Goal: Task Accomplishment & Management: Use online tool/utility

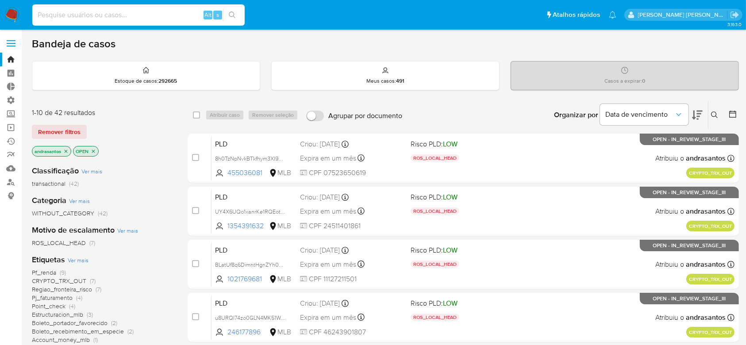
click at [53, 15] on input at bounding box center [138, 15] width 212 height 12
paste input "8BjPFFxRG9MqIenFmdSuEuj8"
type input "8BjPFFxRG9MqIenFmdSuEuj8"
click at [233, 17] on icon "search-icon" at bounding box center [232, 15] width 7 height 7
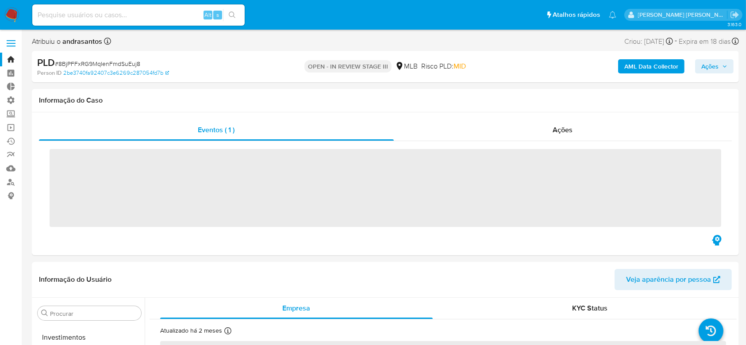
scroll to position [480, 0]
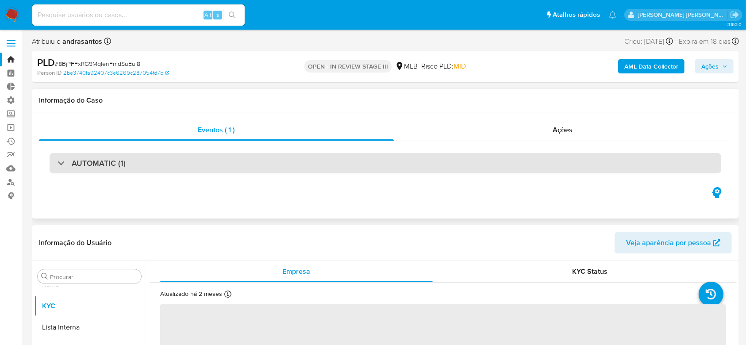
select select "10"
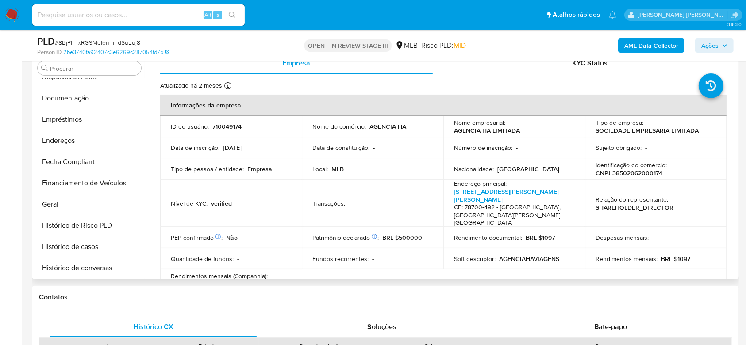
scroll to position [185, 0]
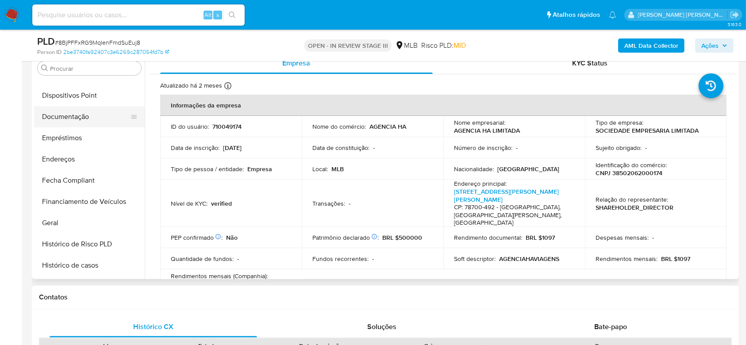
click at [73, 119] on button "Documentação" at bounding box center [86, 116] width 104 height 21
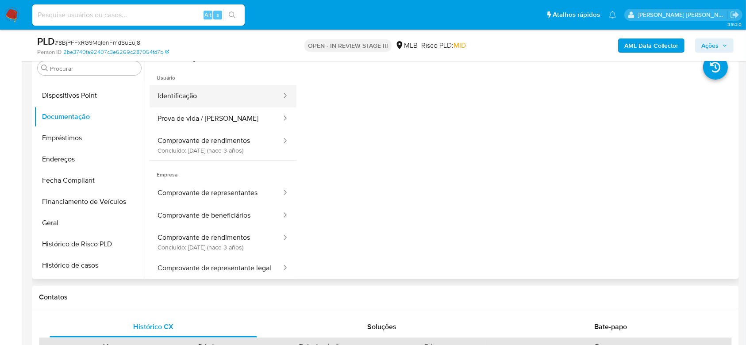
click at [207, 94] on button "Identificação" at bounding box center [216, 96] width 133 height 23
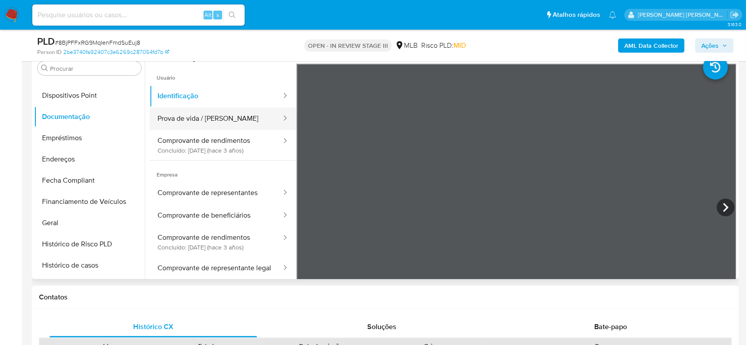
click at [216, 119] on button "Prova de vida / Selfie" at bounding box center [216, 119] width 133 height 23
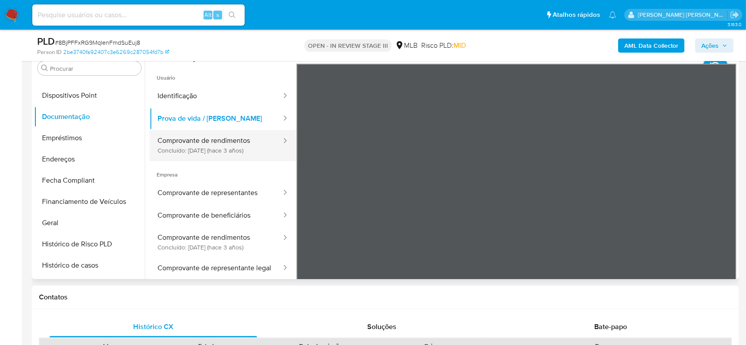
click at [223, 146] on button "Comprovante de rendimentos Concluído: 03/12/2022 (hace 3 años)" at bounding box center [216, 145] width 133 height 30
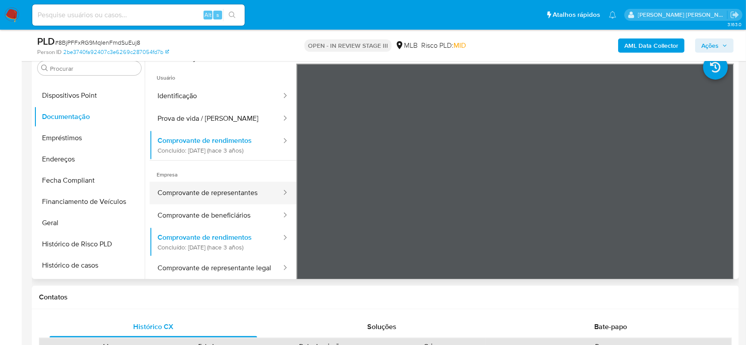
click at [230, 200] on button "Comprovante de representantes" at bounding box center [216, 193] width 133 height 23
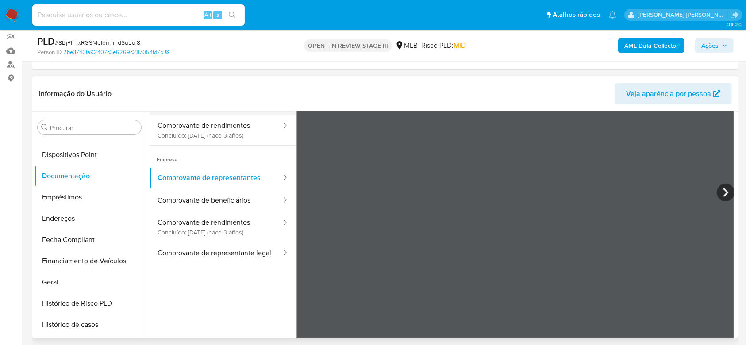
scroll to position [77, 0]
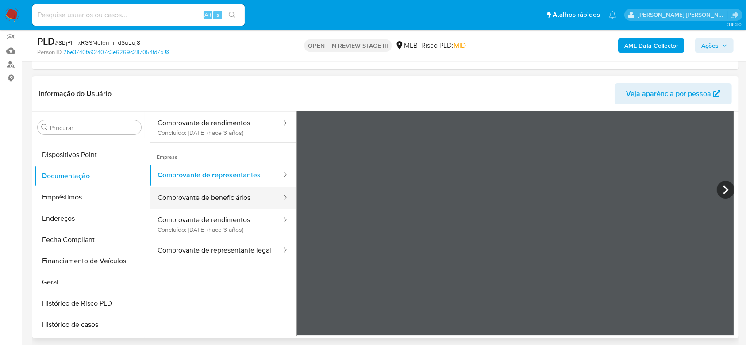
click at [237, 200] on button "Comprovante de beneficiários" at bounding box center [216, 198] width 133 height 23
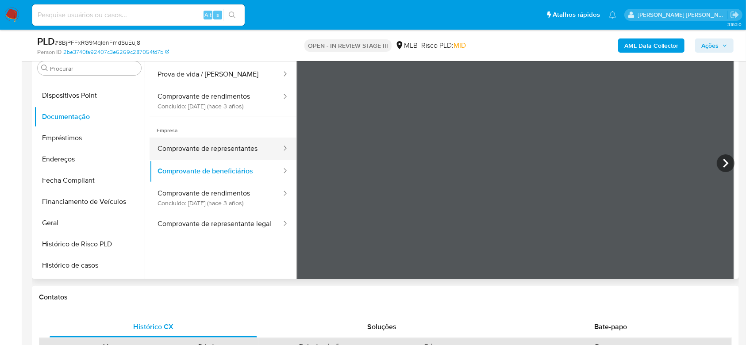
scroll to position [59, 0]
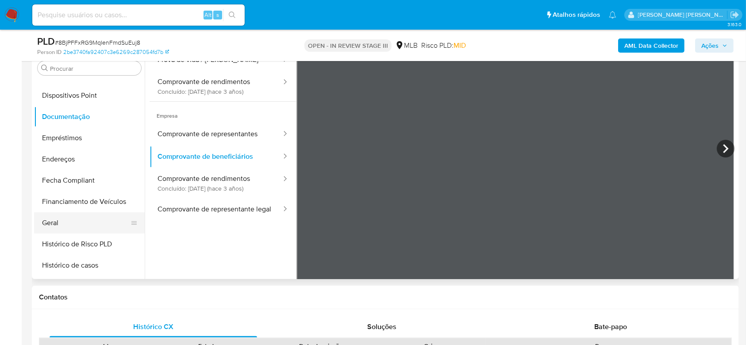
click at [76, 218] on button "Geral" at bounding box center [86, 222] width 104 height 21
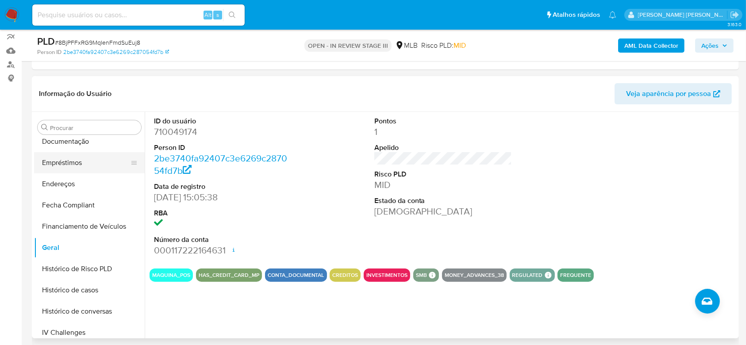
scroll to position [244, 0]
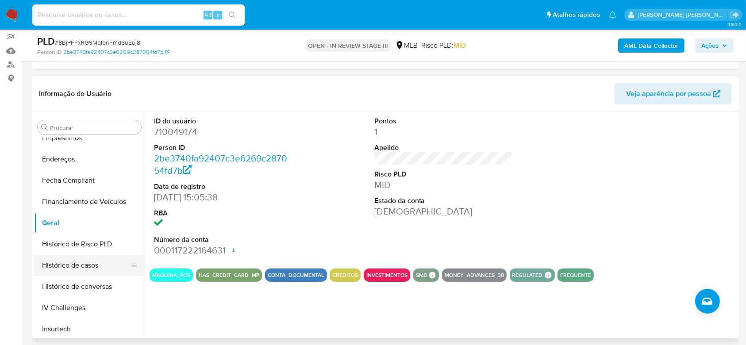
click at [76, 262] on button "Histórico de casos" at bounding box center [86, 265] width 104 height 21
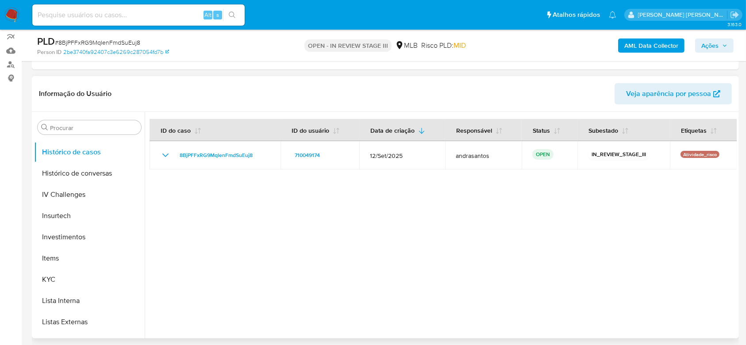
scroll to position [362, 0]
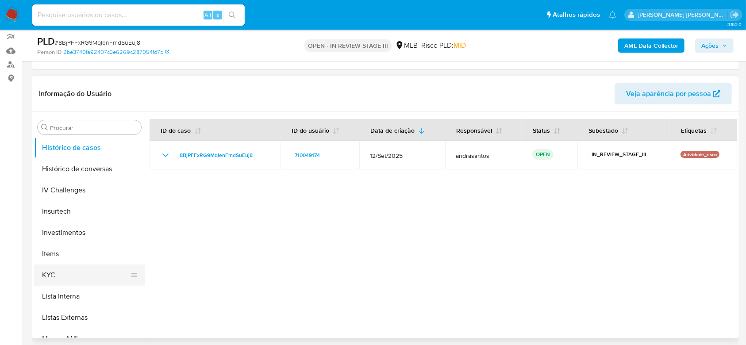
click at [73, 270] on button "KYC" at bounding box center [86, 275] width 104 height 21
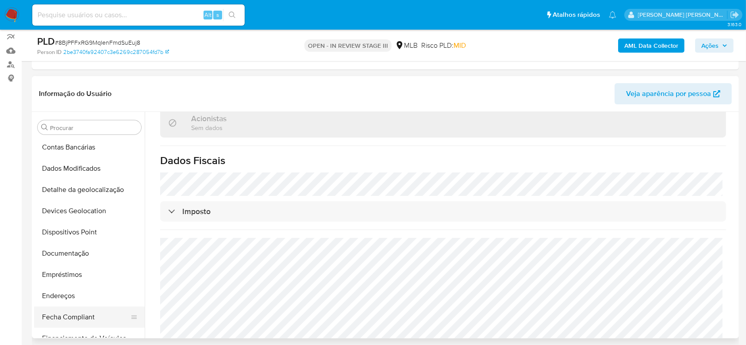
scroll to position [126, 0]
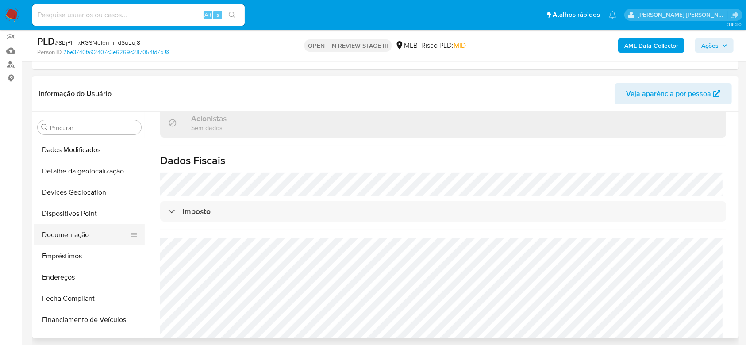
click at [81, 234] on button "Documentação" at bounding box center [86, 234] width 104 height 21
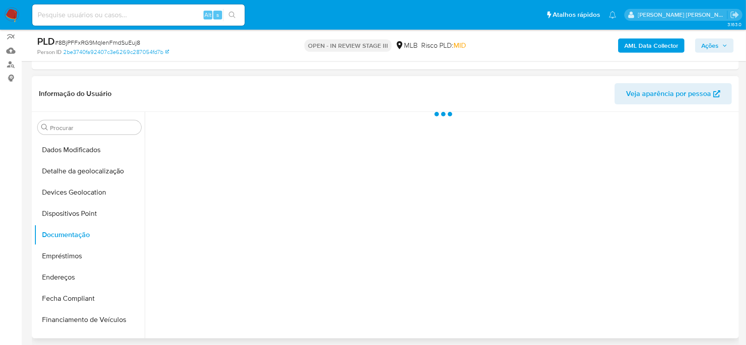
scroll to position [0, 0]
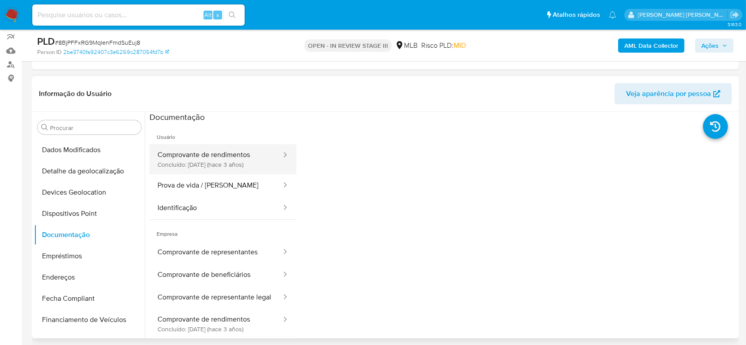
click at [182, 159] on button "Comprovante de rendimentos Concluído: 03/12/2022 (hace 3 años)" at bounding box center [216, 159] width 133 height 30
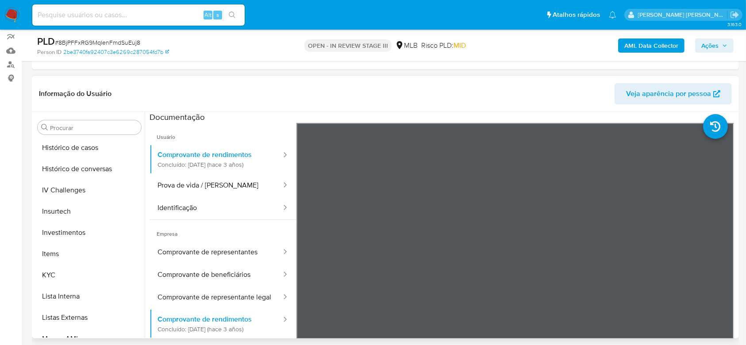
scroll to position [303, 0]
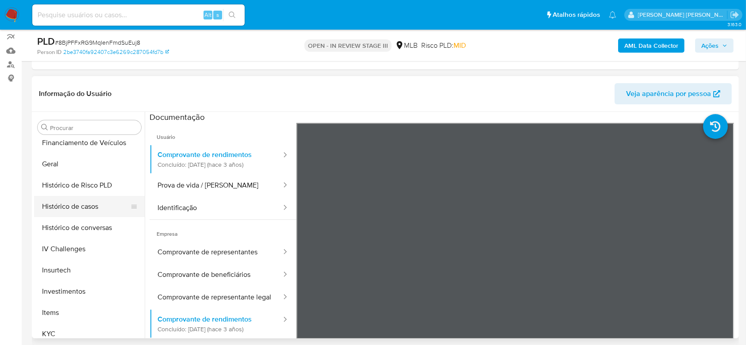
click at [64, 207] on button "Histórico de casos" at bounding box center [86, 206] width 104 height 21
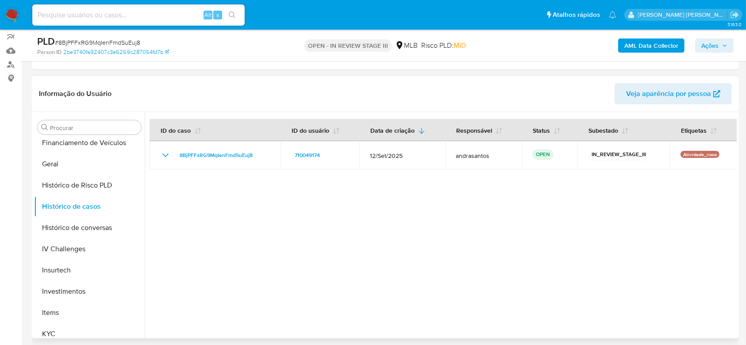
scroll to position [0, 0]
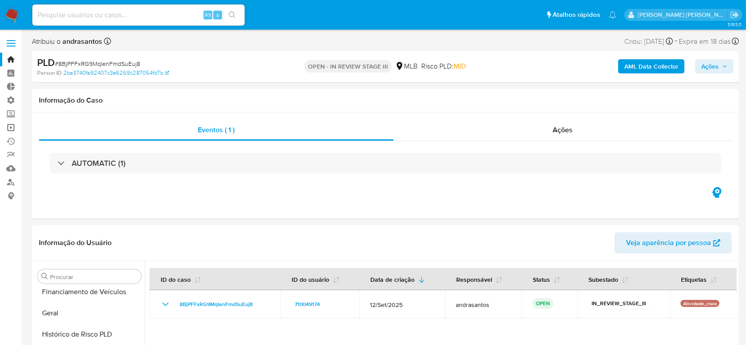
click at [9, 126] on link "Operações em massa" at bounding box center [52, 128] width 105 height 14
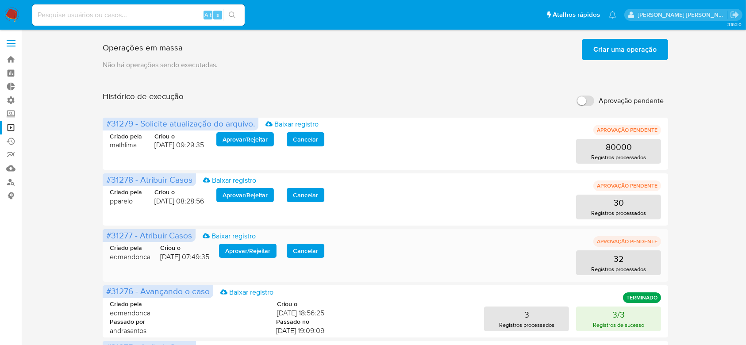
click at [257, 249] on span "Aprovar / Rejeitar" at bounding box center [247, 251] width 45 height 12
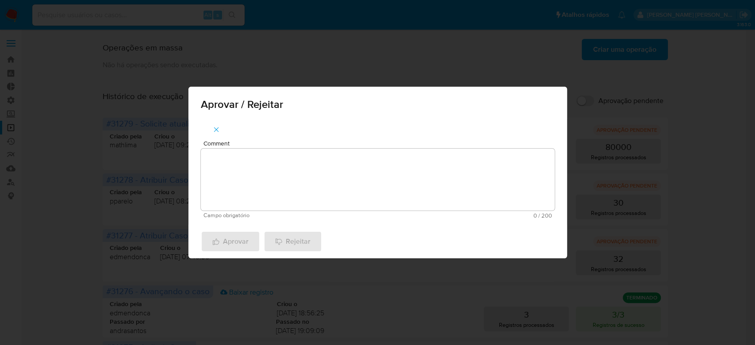
click at [280, 190] on textarea "Comment" at bounding box center [378, 180] width 354 height 62
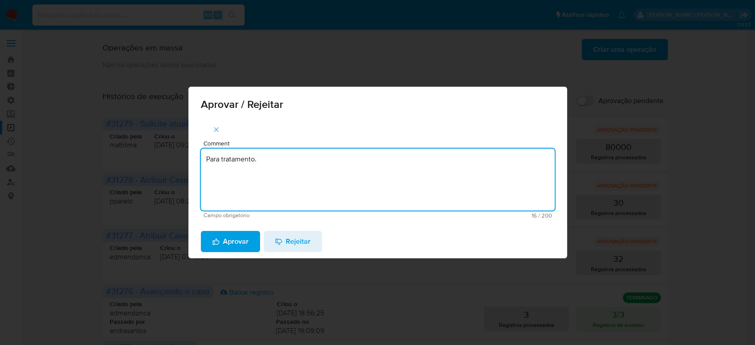
drag, startPoint x: 292, startPoint y: 163, endPoint x: 155, endPoint y: 159, distance: 136.3
click at [155, 159] on div "Aprovar / Rejeitar Comment Para tratamento. Campo obrigatório 16 / 200 184 cara…" at bounding box center [377, 172] width 755 height 345
click at [211, 177] on textarea "Para tratamento." at bounding box center [378, 180] width 354 height 62
type textarea "Para tratamento."
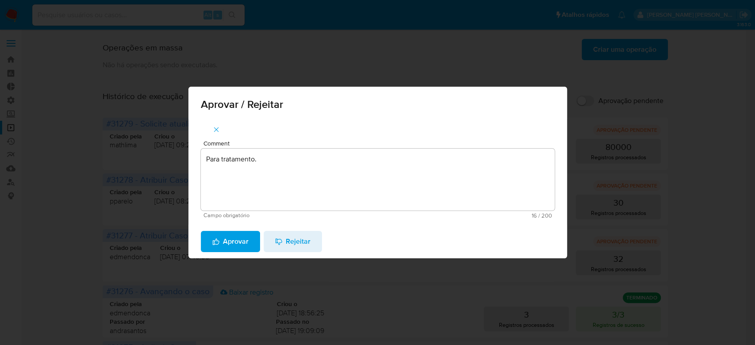
click at [227, 243] on span "Aprovar" at bounding box center [230, 241] width 36 height 19
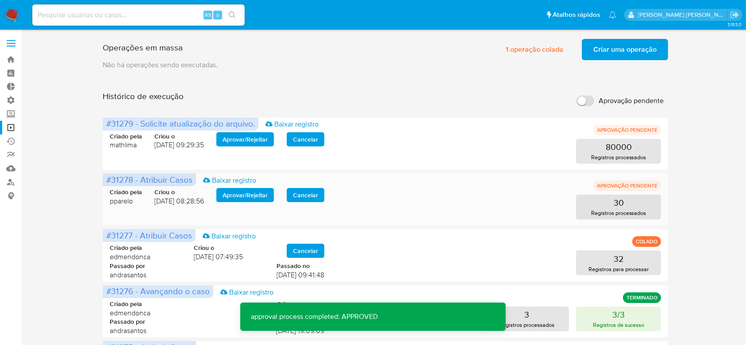
click at [244, 200] on span "Aprovar / Rejeitar" at bounding box center [245, 195] width 45 height 12
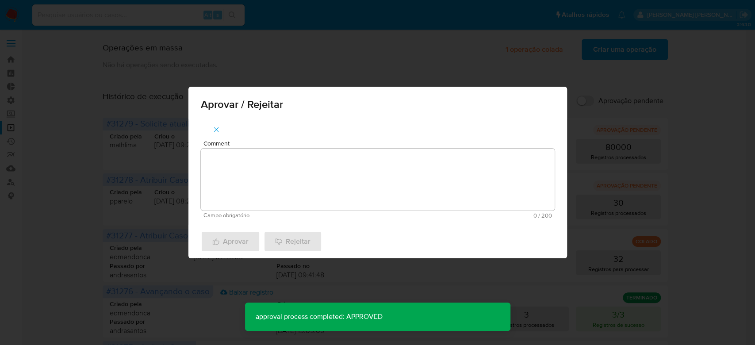
click at [241, 192] on textarea "Comment" at bounding box center [378, 180] width 354 height 62
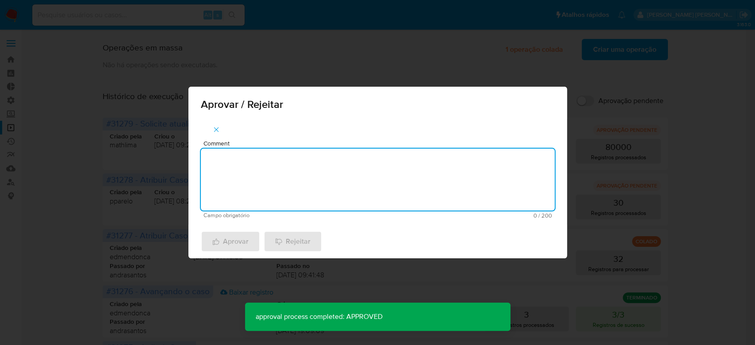
paste textarea "Para tratamento."
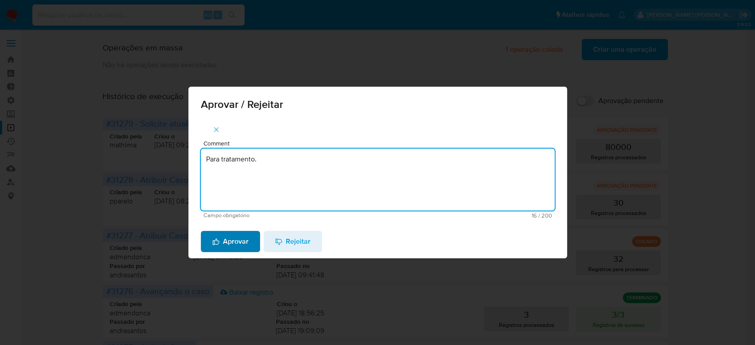
type textarea "Para tratamento."
click at [227, 240] on span "Aprovar" at bounding box center [230, 241] width 36 height 19
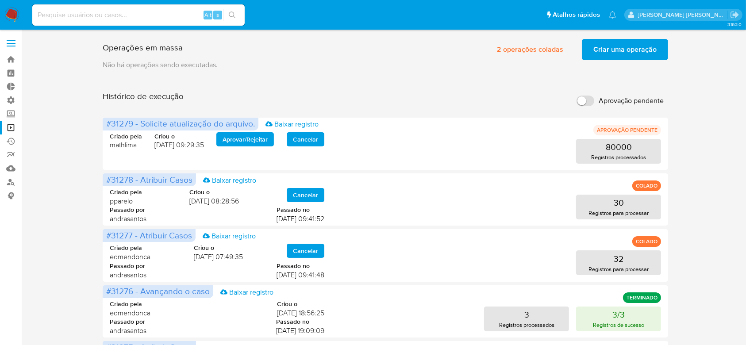
click at [623, 46] on span "Criar uma operação" at bounding box center [624, 49] width 63 height 19
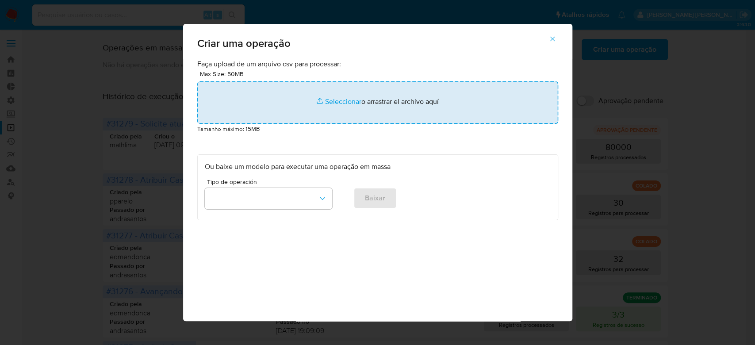
click at [336, 99] on input "file" at bounding box center [377, 102] width 361 height 42
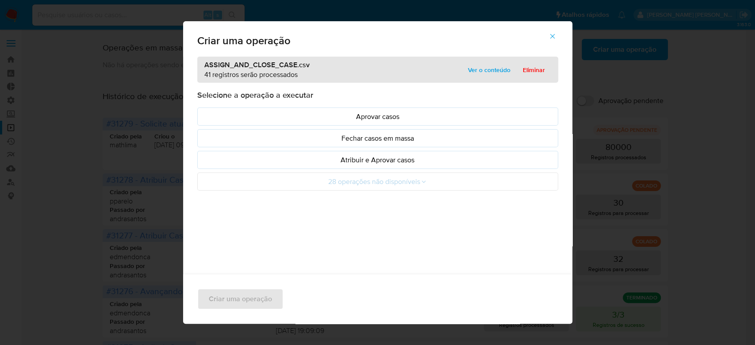
click at [478, 65] on span "Ver o conteúdo" at bounding box center [489, 70] width 42 height 12
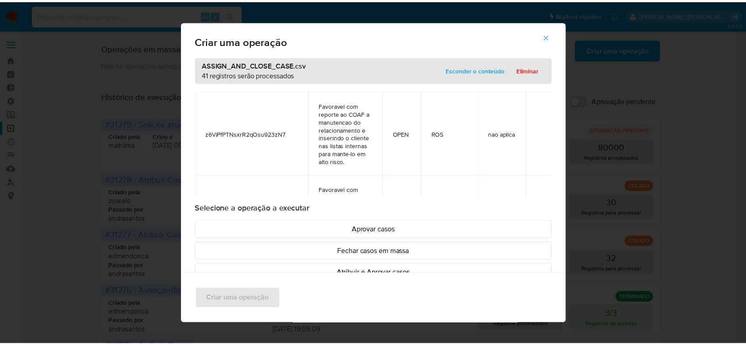
scroll to position [1030, 0]
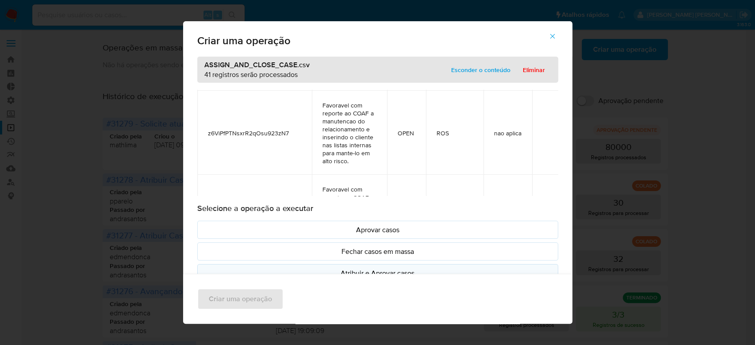
click at [341, 273] on p "Atribuir e Aprovar casos" at bounding box center [378, 273] width 346 height 10
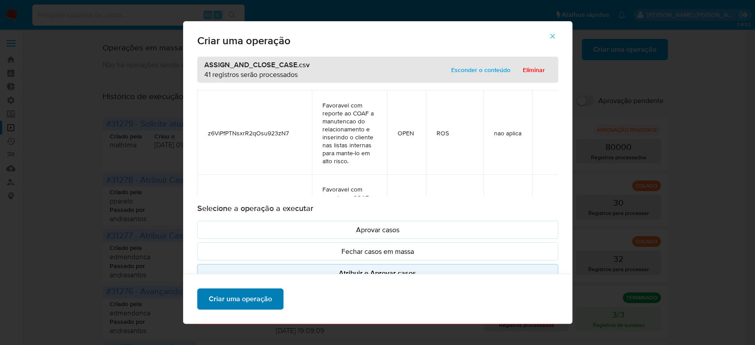
click at [263, 300] on span "Criar uma operação" at bounding box center [240, 298] width 63 height 19
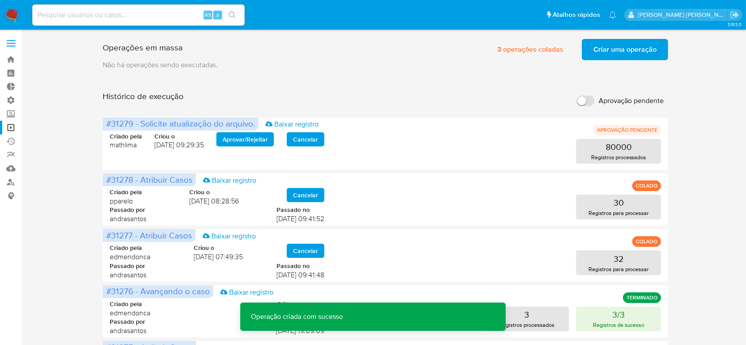
click at [625, 52] on span "Criar uma operação" at bounding box center [624, 49] width 63 height 19
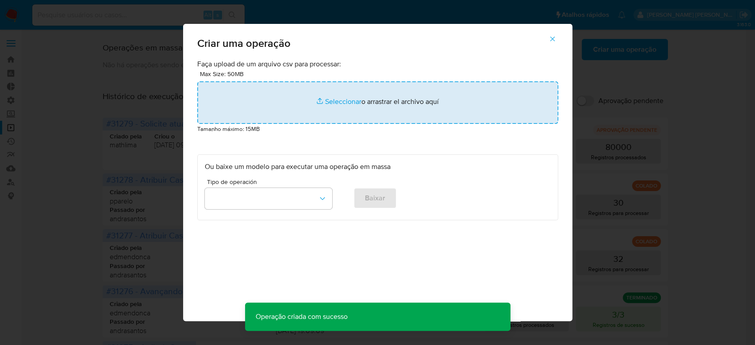
click at [347, 101] on input "file" at bounding box center [377, 102] width 361 height 42
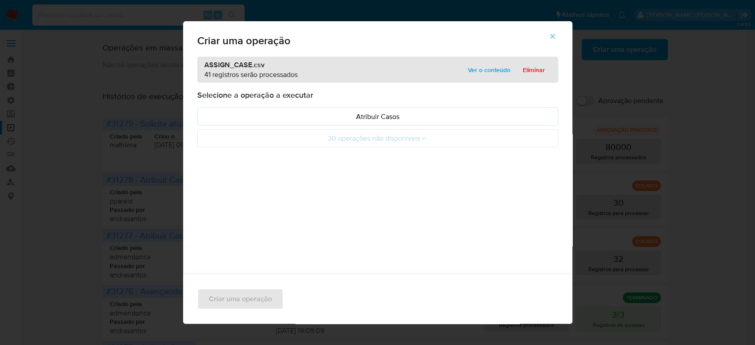
click at [496, 67] on span "Ver o conteúdo" at bounding box center [489, 70] width 42 height 12
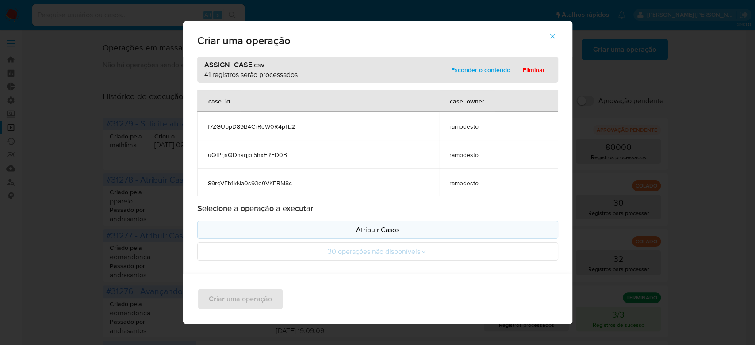
click at [373, 231] on p "Atribuir Casos" at bounding box center [378, 230] width 346 height 10
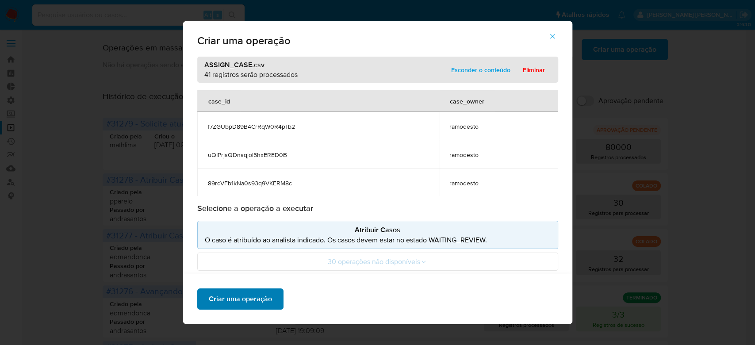
click at [229, 305] on span "Criar uma operação" at bounding box center [240, 298] width 63 height 19
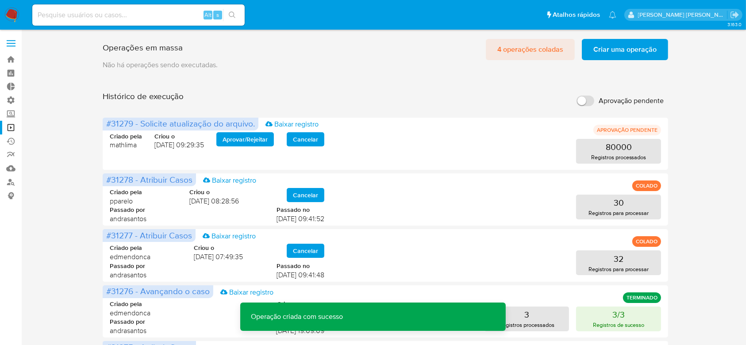
click at [533, 53] on span "4 operações coladas" at bounding box center [530, 49] width 66 height 19
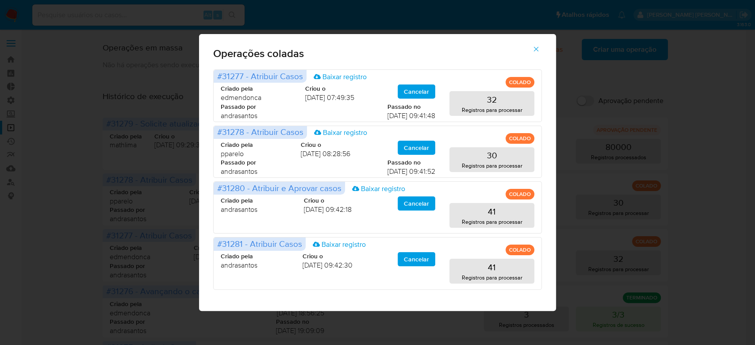
click at [535, 48] on icon "button" at bounding box center [536, 49] width 5 height 5
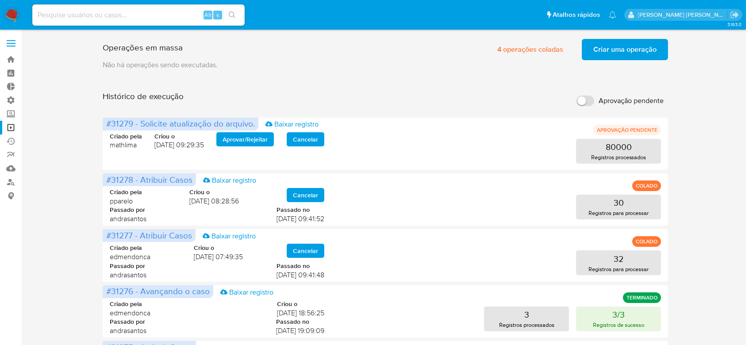
click at [95, 16] on input at bounding box center [138, 15] width 212 height 12
paste input "avYr4cdejAIcAikcMBCu4SV1"
type input "avYr4cdejAIcAikcMBCu4SV1"
click at [232, 12] on icon "search-icon" at bounding box center [232, 15] width 7 height 7
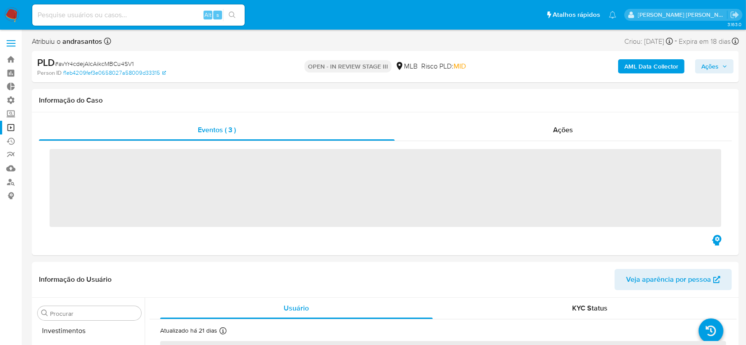
scroll to position [480, 0]
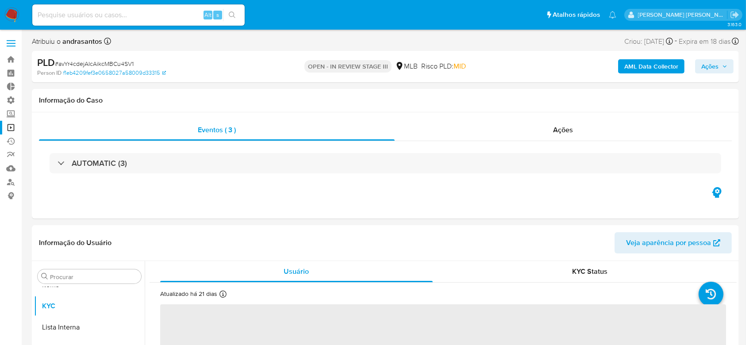
select select "10"
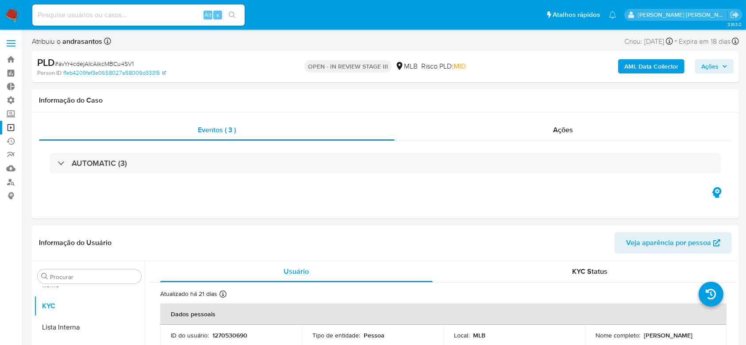
click at [9, 126] on link "Operações em massa" at bounding box center [52, 128] width 105 height 14
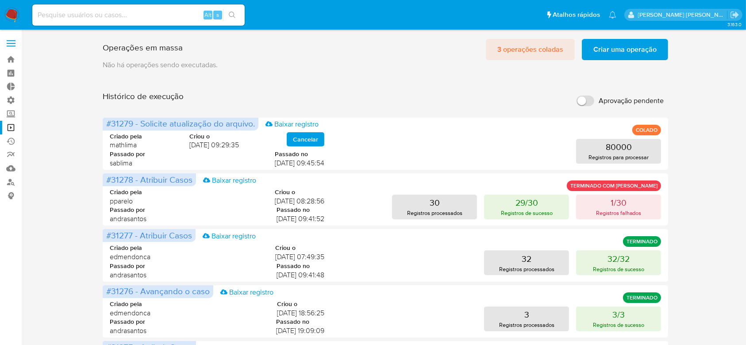
click at [542, 53] on span "3 operações coladas" at bounding box center [530, 49] width 66 height 19
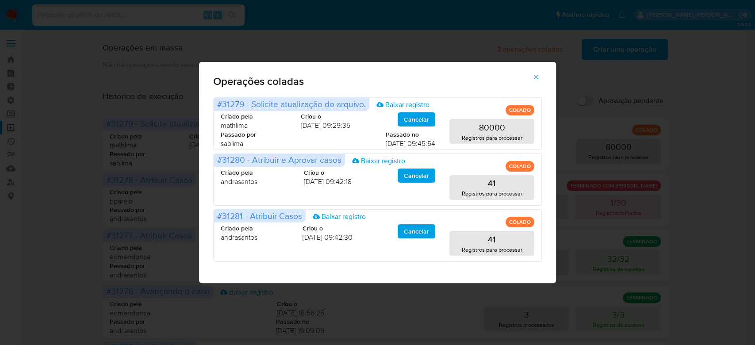
click at [538, 76] on icon "button" at bounding box center [536, 77] width 8 height 8
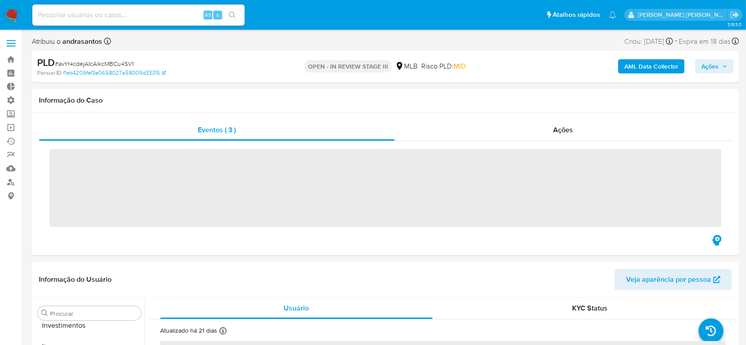
scroll to position [480, 0]
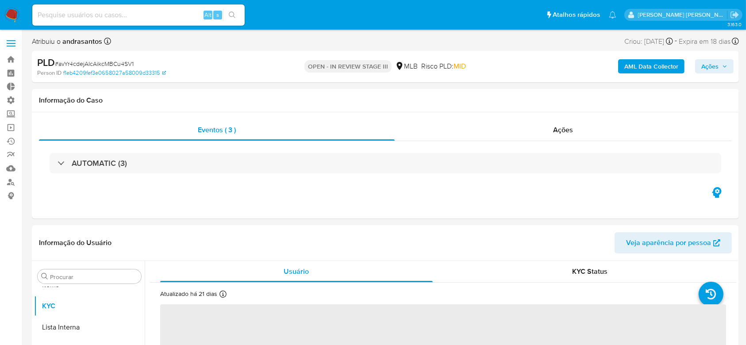
select select "10"
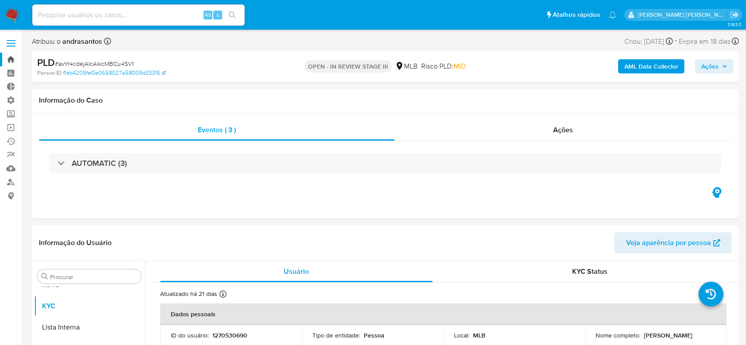
click at [11, 55] on link "Bandeja" at bounding box center [52, 60] width 105 height 14
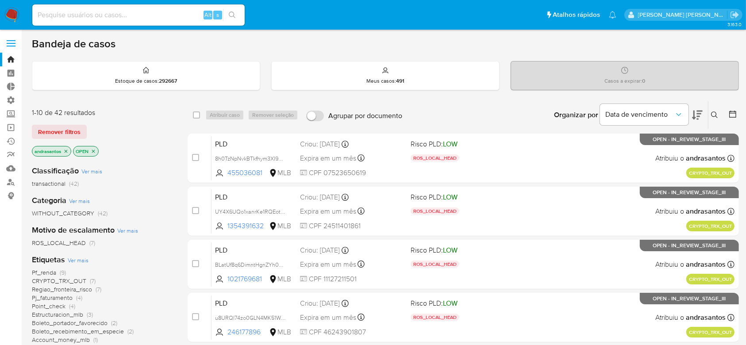
click at [64, 150] on icon "close-filter" at bounding box center [65, 151] width 5 height 5
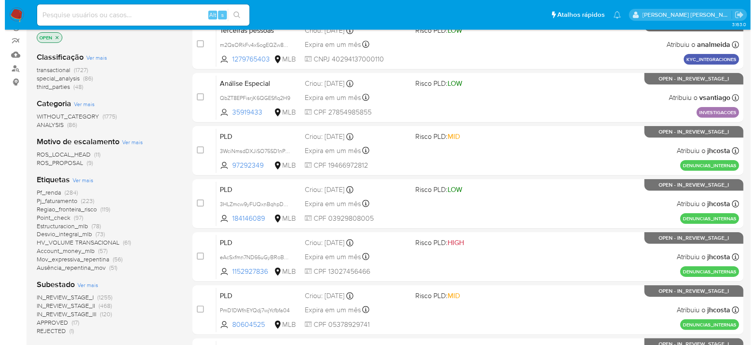
scroll to position [118, 0]
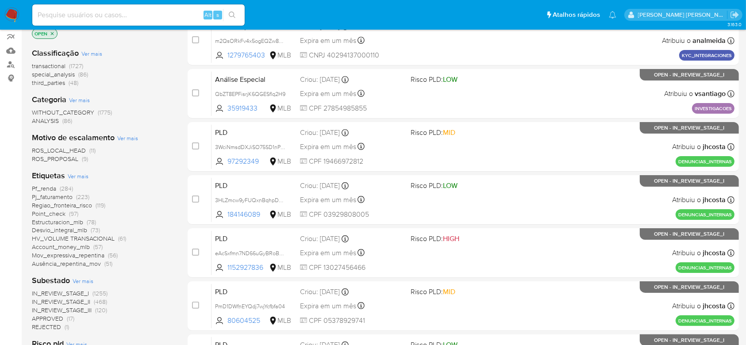
click at [87, 280] on span "Ver mais" at bounding box center [83, 281] width 21 height 8
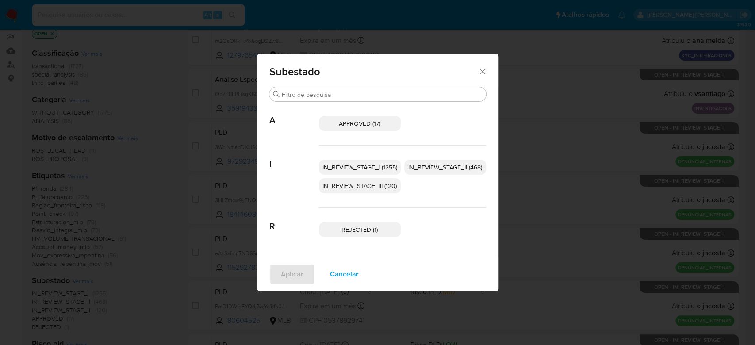
click at [377, 168] on span "IN_REVIEW_STAGE_I (1255)" at bounding box center [360, 167] width 75 height 9
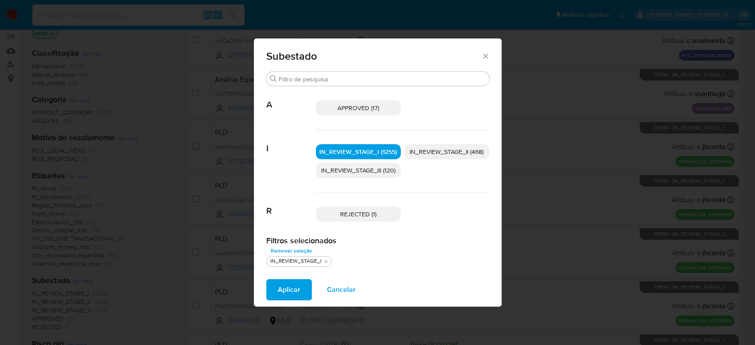
click at [450, 149] on span "IN_REVIEW_STAGE_II (468)" at bounding box center [447, 151] width 74 height 9
click at [275, 286] on button "Aplicar" at bounding box center [289, 289] width 46 height 21
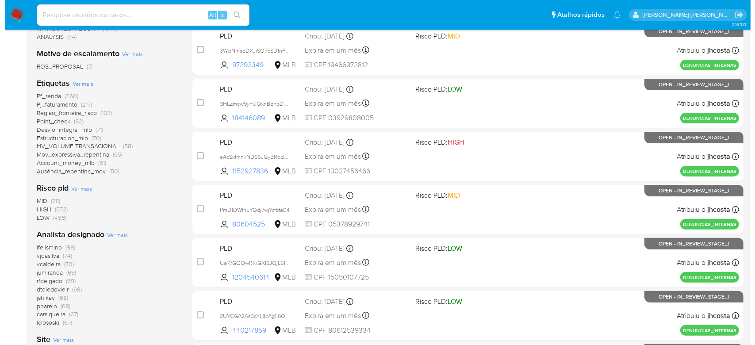
scroll to position [236, 0]
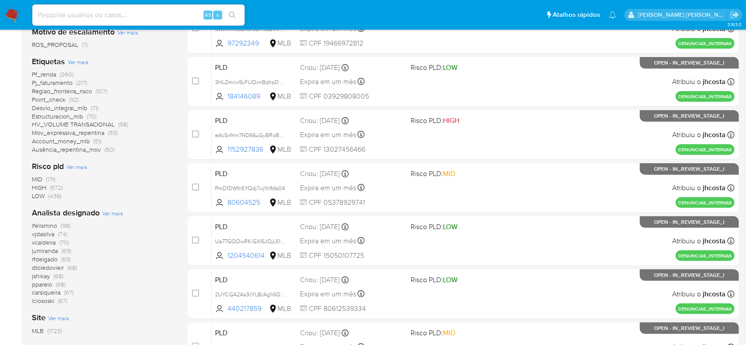
click at [117, 213] on span "Ver mais" at bounding box center [112, 213] width 21 height 8
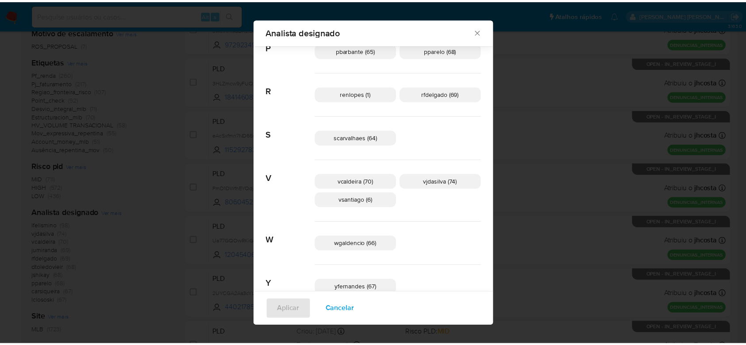
scroll to position [515, 0]
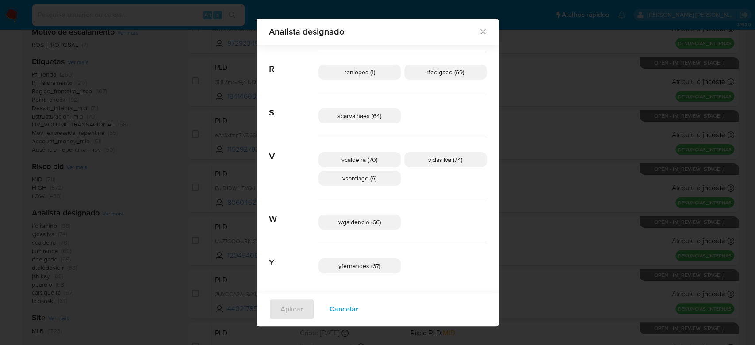
click at [479, 30] on icon "Fechar" at bounding box center [483, 31] width 9 height 9
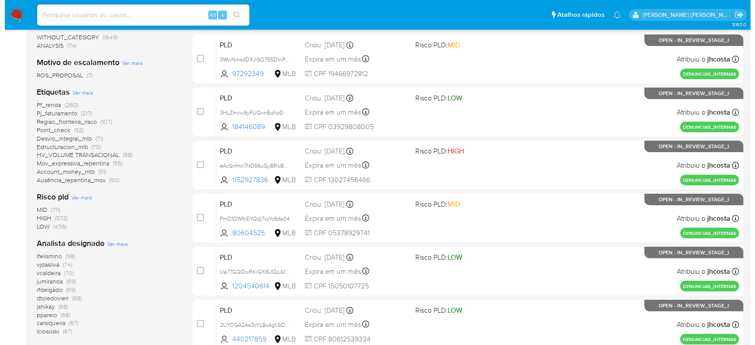
scroll to position [177, 0]
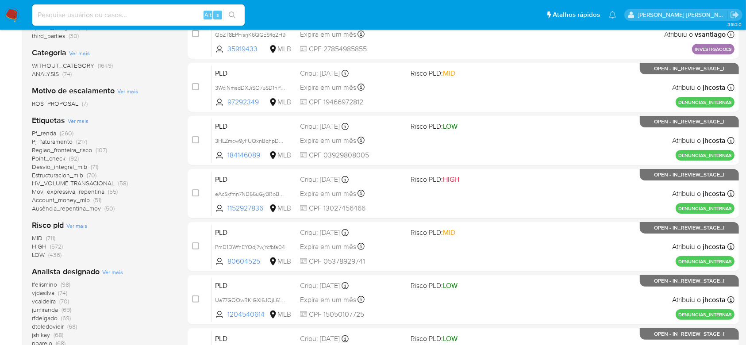
click at [108, 269] on span "Ver mais" at bounding box center [112, 272] width 21 height 8
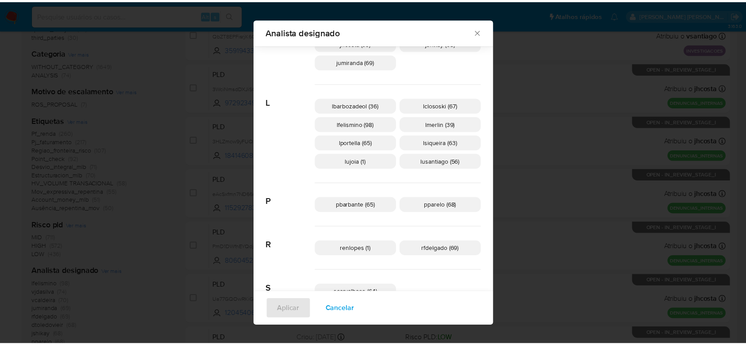
scroll to position [280, 0]
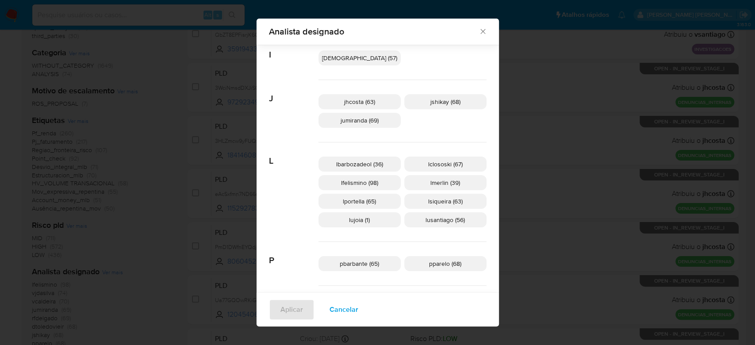
click at [479, 30] on icon "Fechar" at bounding box center [483, 31] width 9 height 9
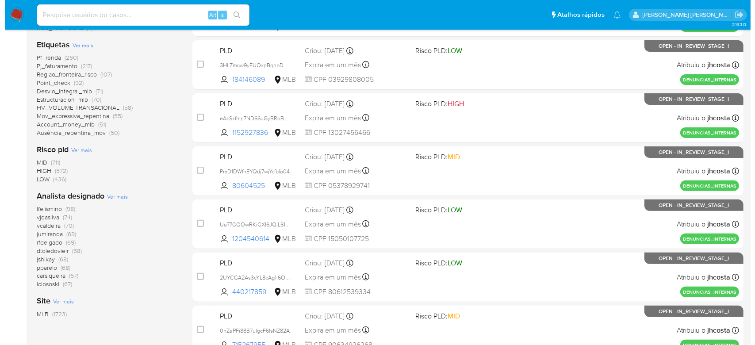
scroll to position [295, 0]
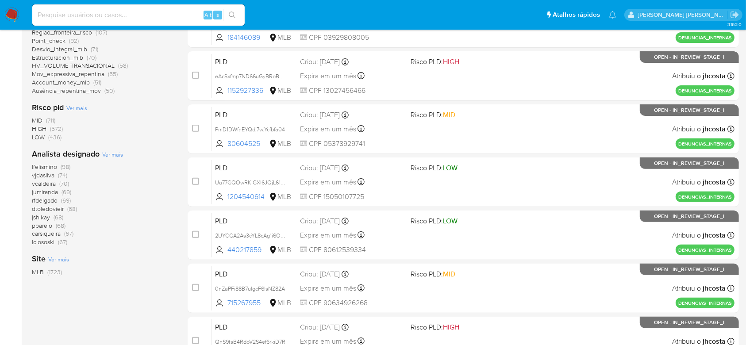
click at [108, 151] on span "Ver mais" at bounding box center [112, 154] width 21 height 8
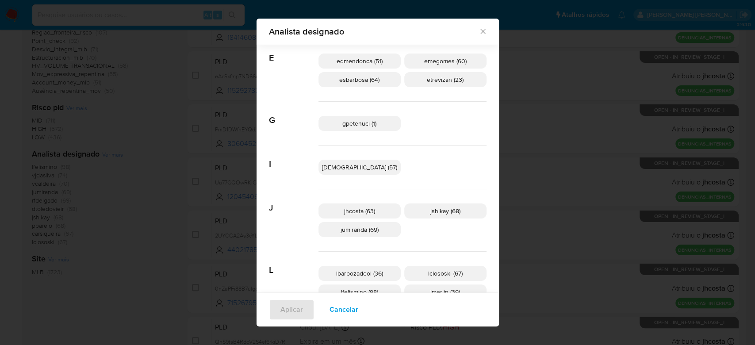
scroll to position [230, 0]
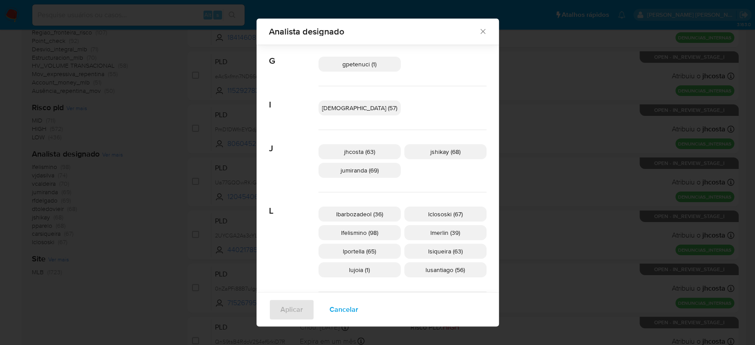
click at [372, 274] on p "lujoia (1)" at bounding box center [360, 269] width 82 height 15
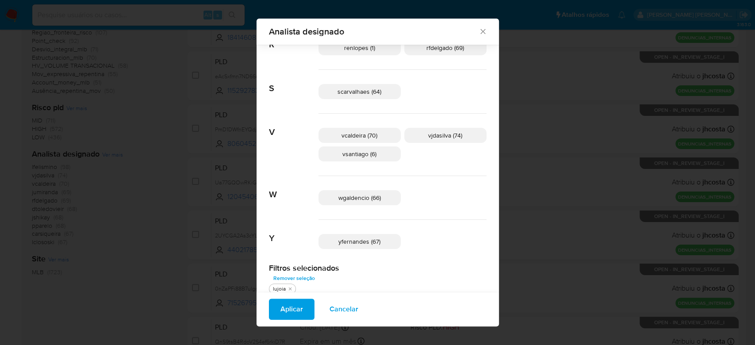
scroll to position [546, 0]
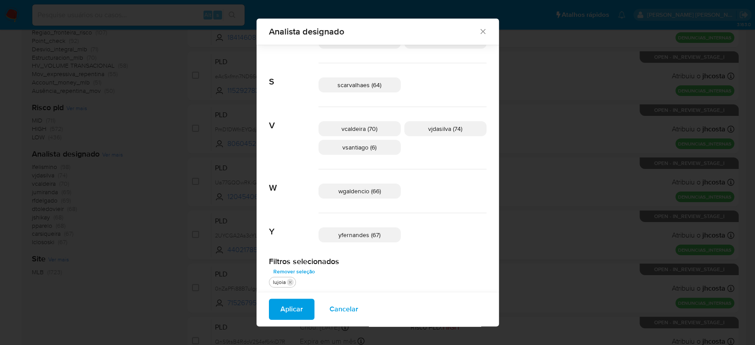
click at [293, 280] on icon "quitar lujoia" at bounding box center [290, 282] width 5 height 5
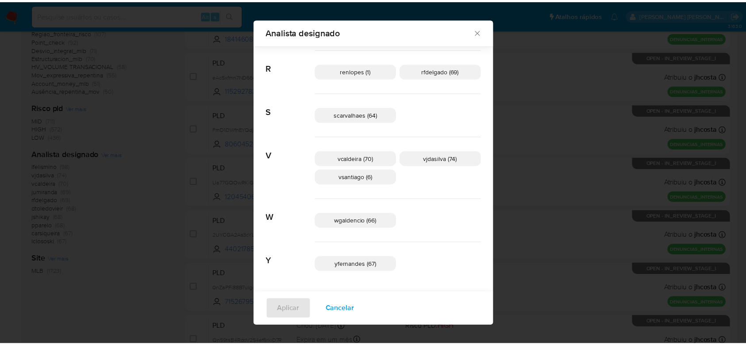
scroll to position [515, 0]
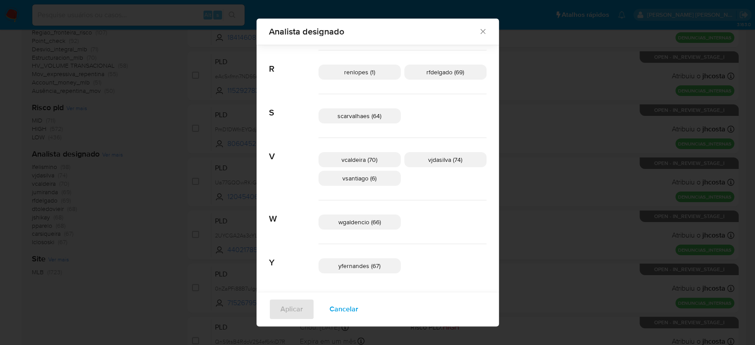
click at [479, 30] on icon "Fechar" at bounding box center [483, 31] width 9 height 9
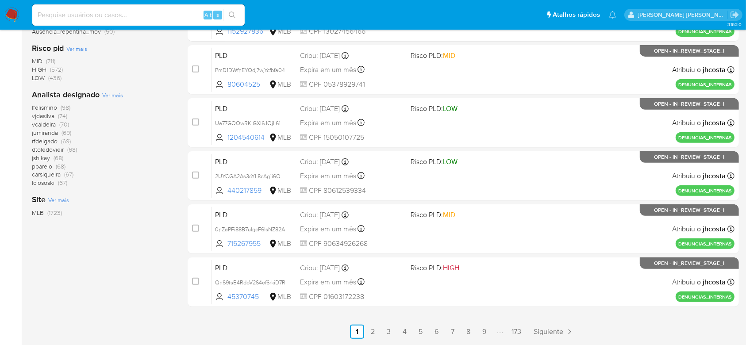
scroll to position [385, 0]
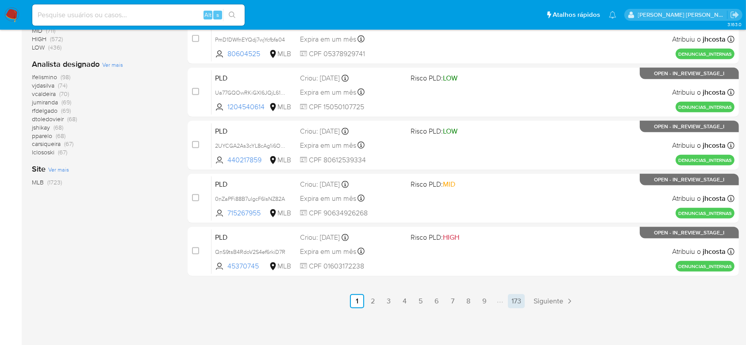
click at [515, 303] on link "173" at bounding box center [516, 301] width 17 height 14
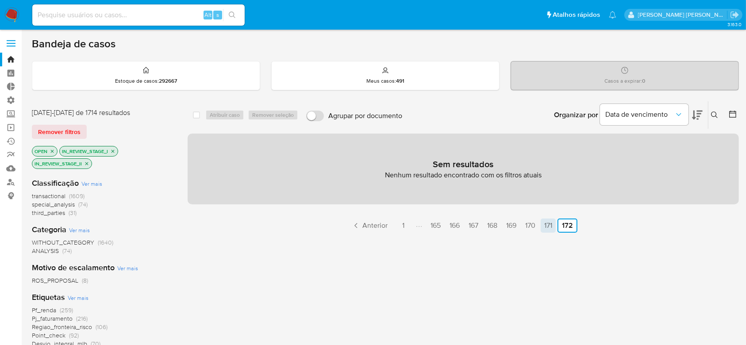
click at [550, 225] on link "171" at bounding box center [548, 226] width 15 height 14
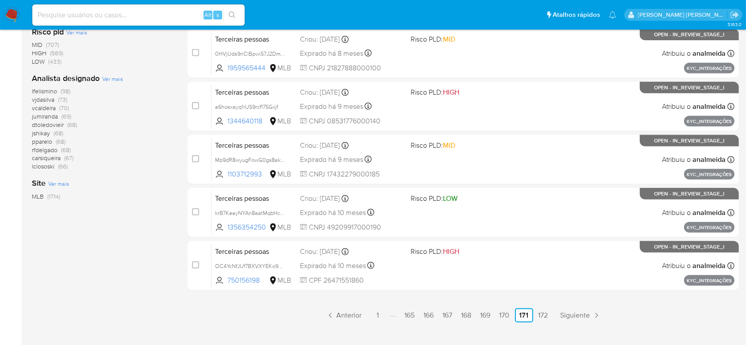
scroll to position [385, 0]
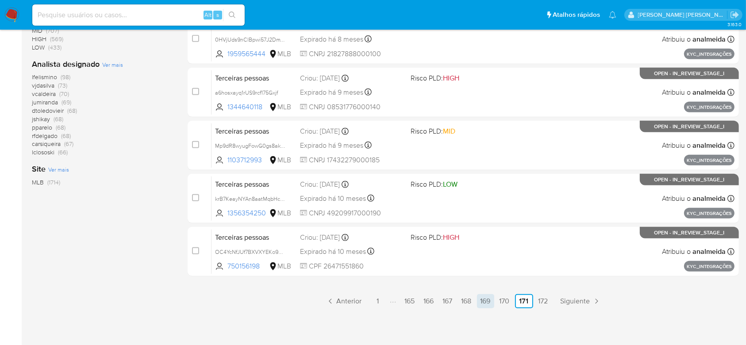
click at [490, 300] on link "169" at bounding box center [485, 301] width 17 height 14
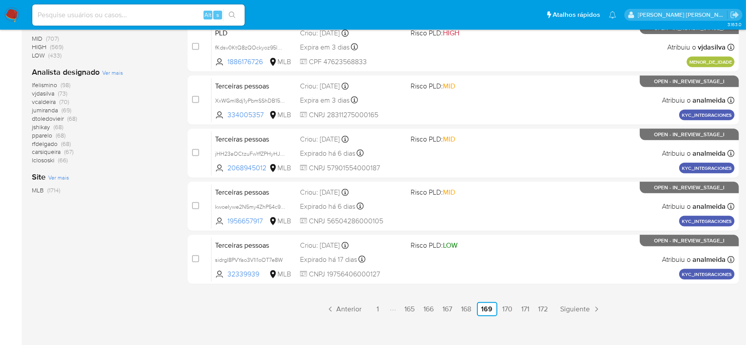
scroll to position [385, 0]
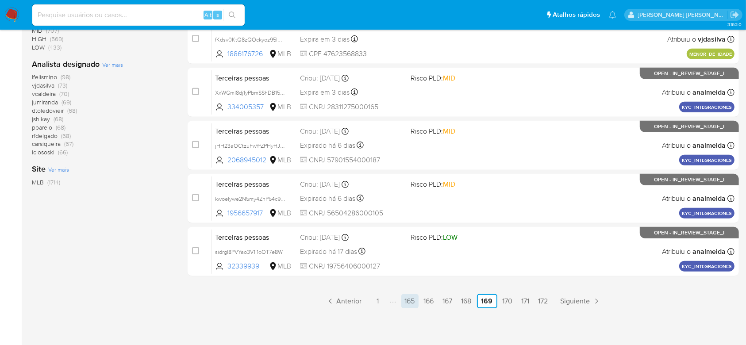
click at [407, 306] on link "165" at bounding box center [409, 301] width 17 height 14
